Goal: Check status: Check status

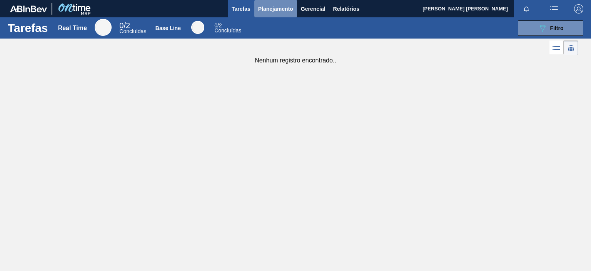
click at [288, 7] on span "Planejamento" at bounding box center [275, 8] width 35 height 9
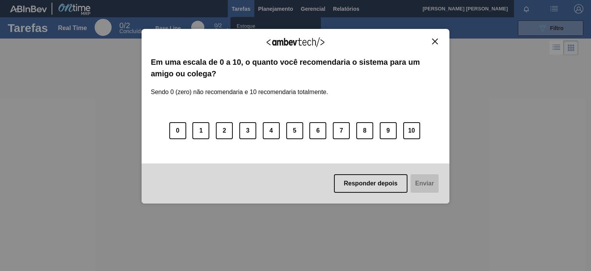
click at [432, 40] on img "Close" at bounding box center [435, 41] width 6 height 6
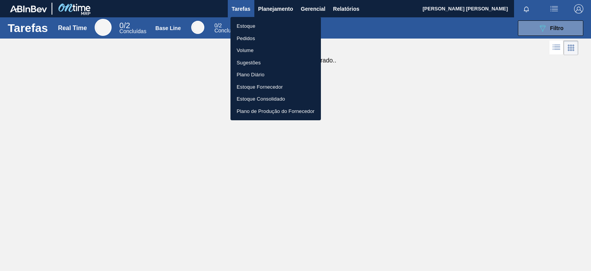
click at [257, 37] on li "Pedidos" at bounding box center [276, 38] width 90 height 12
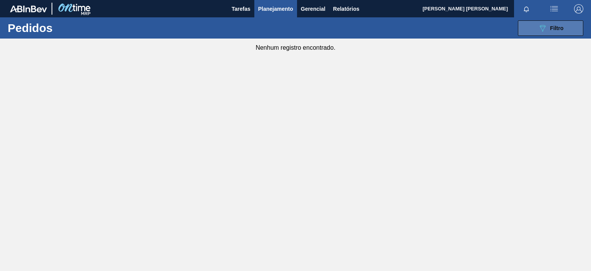
click at [530, 28] on button "089F7B8B-B2A5-4AFE-B5C0-19BA573D28AC Filtro" at bounding box center [550, 27] width 65 height 15
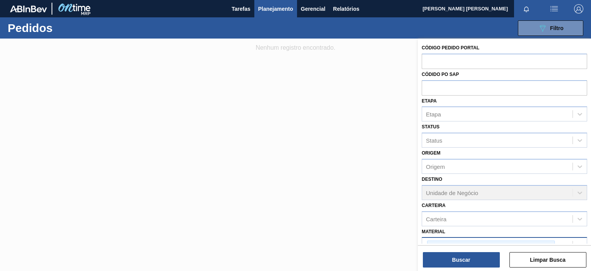
scroll to position [92, 0]
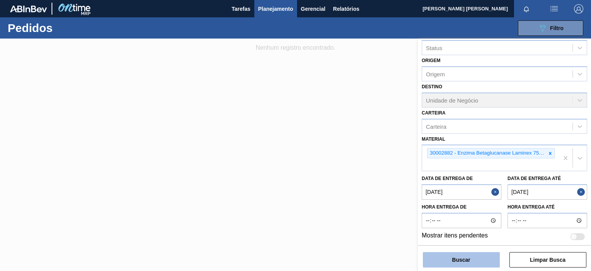
click at [491, 258] on button "Buscar" at bounding box center [461, 259] width 77 height 15
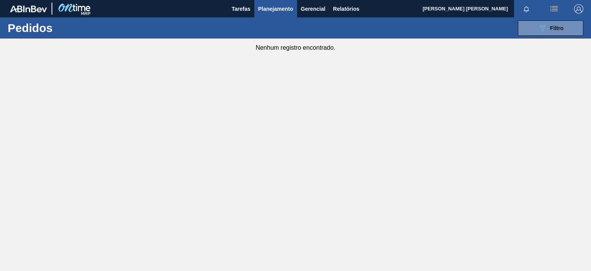
click at [550, 17] on button "button" at bounding box center [554, 8] width 25 height 17
click at [541, 137] on div at bounding box center [295, 135] width 591 height 271
click at [287, 8] on span "Planejamento" at bounding box center [275, 8] width 35 height 9
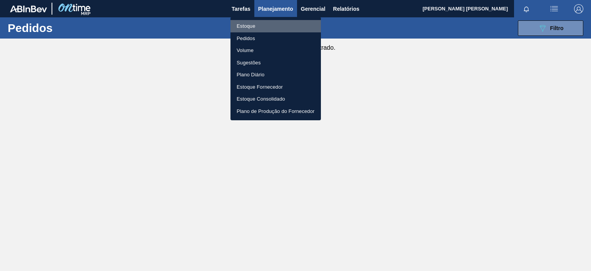
click at [286, 29] on li "Estoque" at bounding box center [276, 26] width 90 height 12
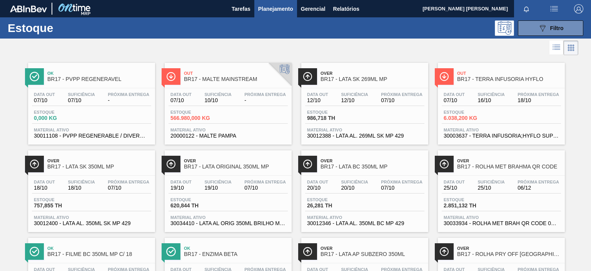
scroll to position [115, 0]
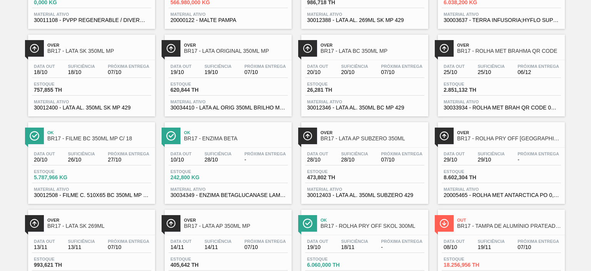
click at [244, 174] on div "Estoque 242,800 KG" at bounding box center [228, 176] width 119 height 14
